Goal: Transaction & Acquisition: Book appointment/travel/reservation

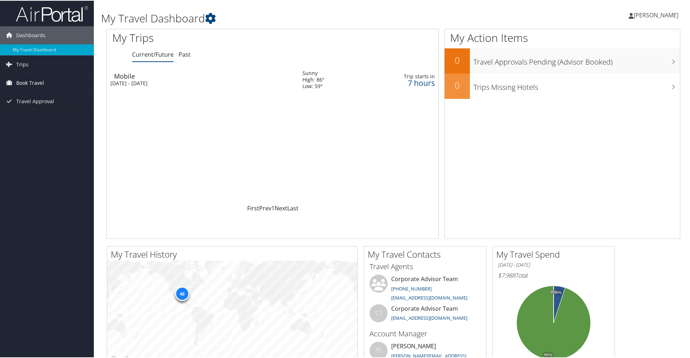
click at [32, 84] on span "Book Travel" at bounding box center [30, 82] width 28 height 18
click at [32, 114] on link "Book/Manage Online Trips" at bounding box center [47, 118] width 94 height 11
